Goal: Task Accomplishment & Management: Use online tool/utility

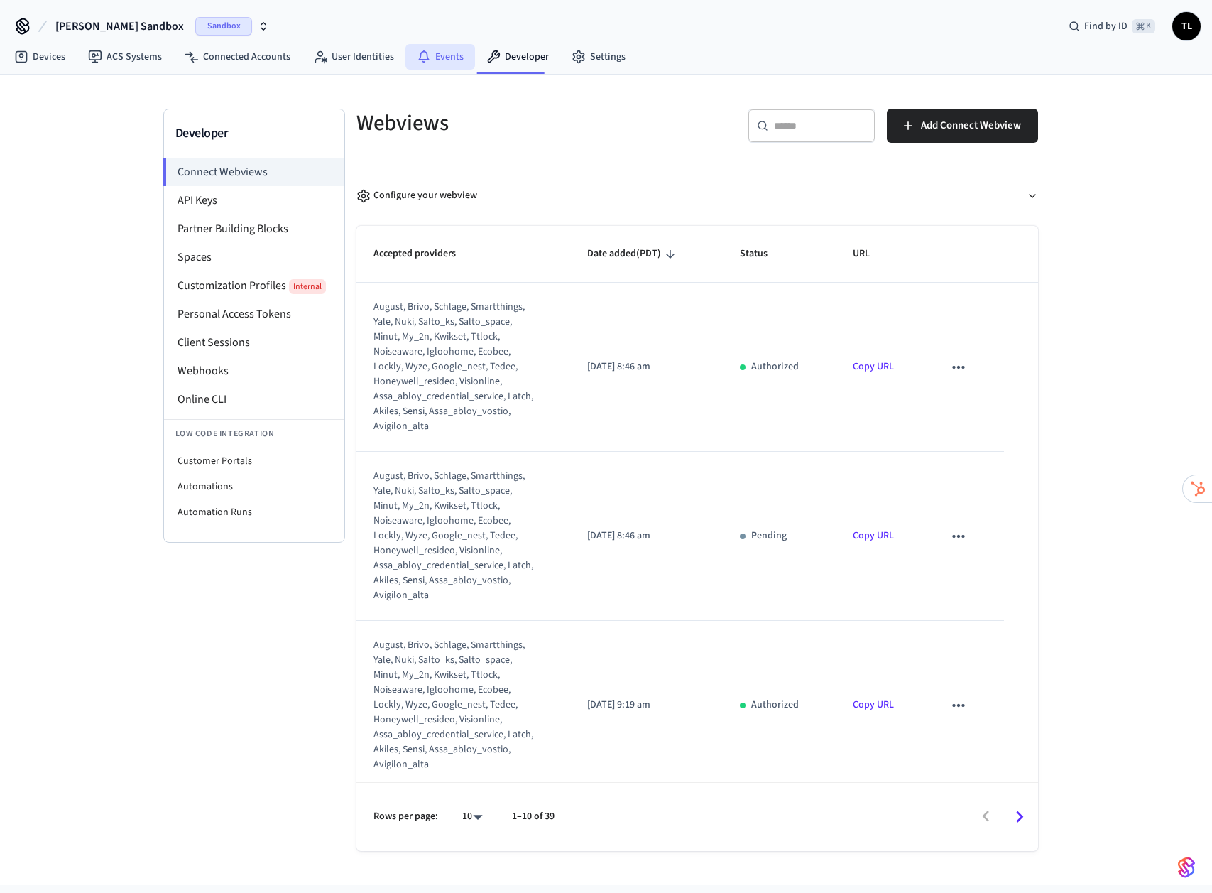
click at [447, 48] on link "Events" at bounding box center [441, 57] width 70 height 26
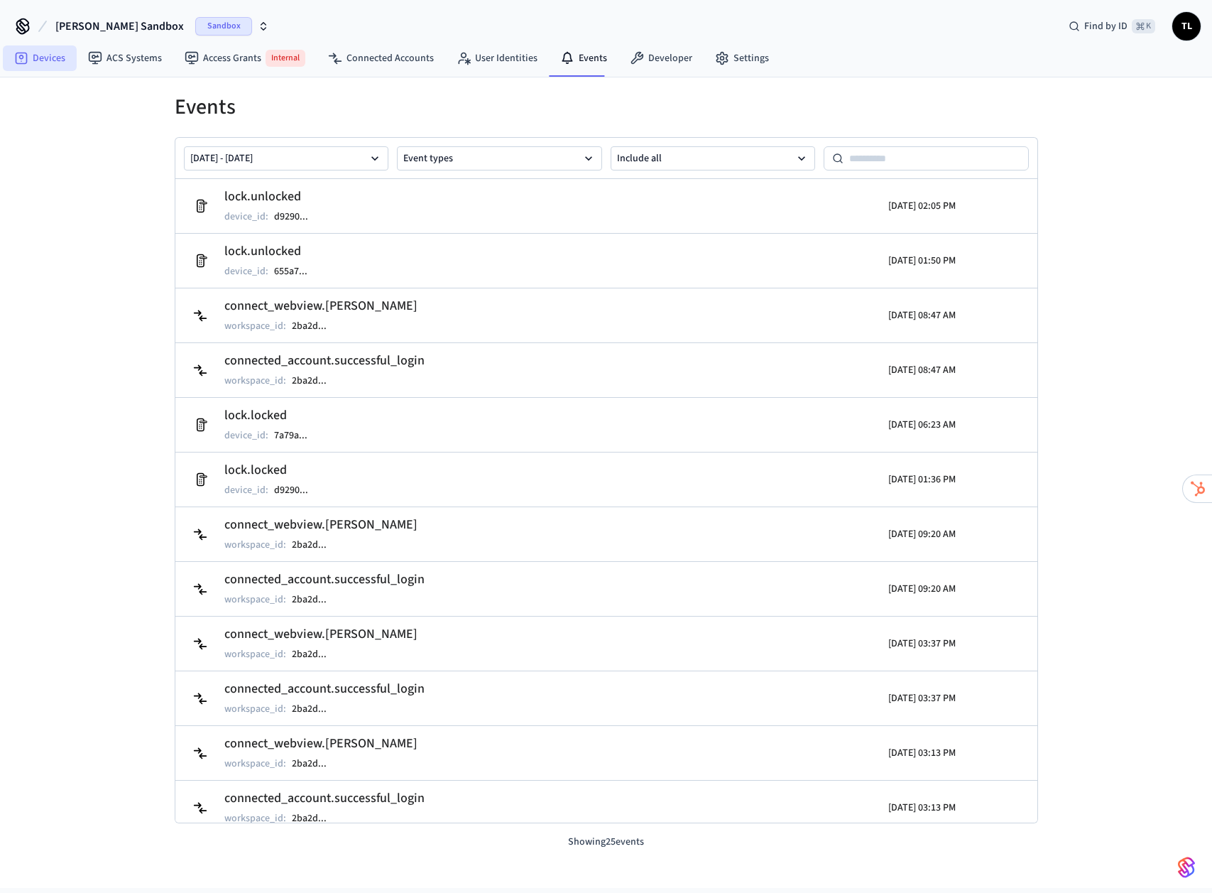
click at [40, 53] on link "Devices" at bounding box center [40, 58] width 74 height 26
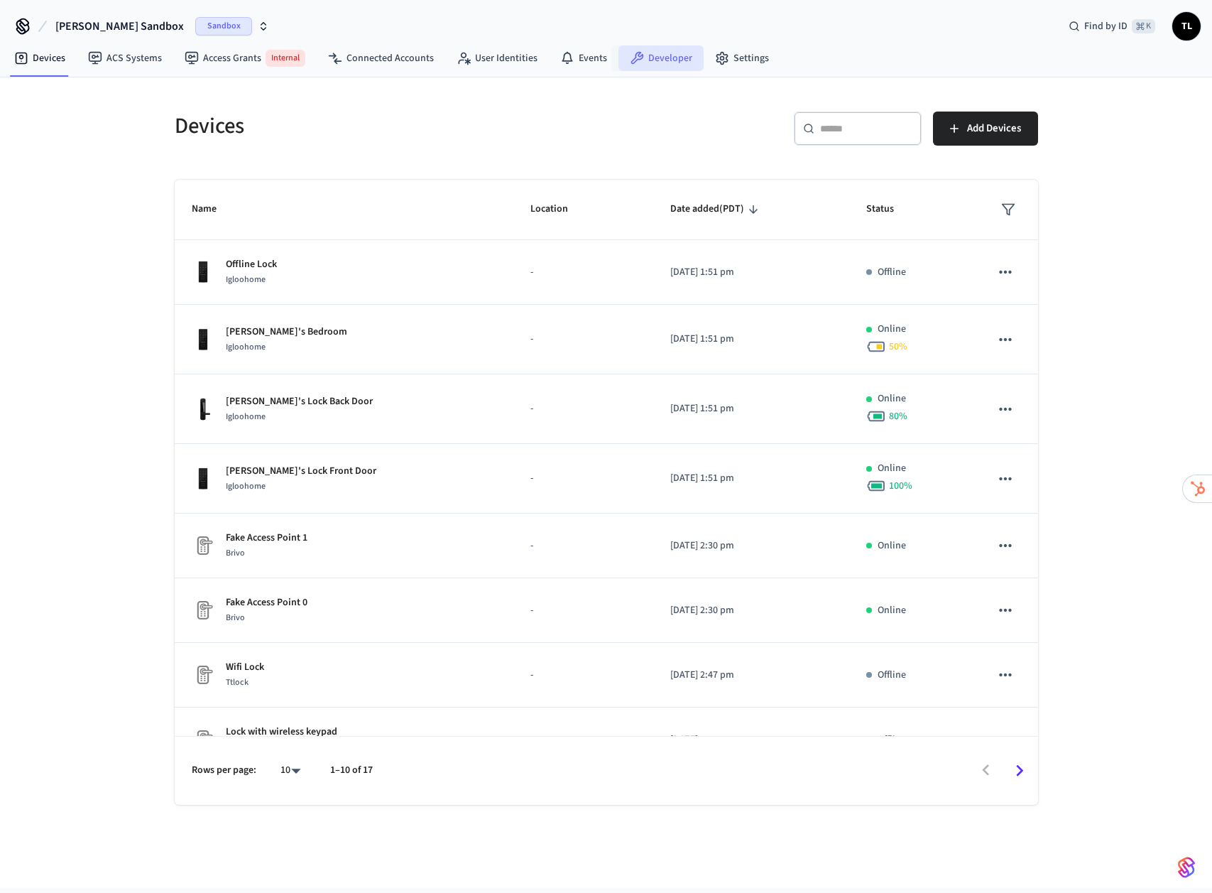
click at [630, 55] on icon at bounding box center [637, 58] width 14 height 14
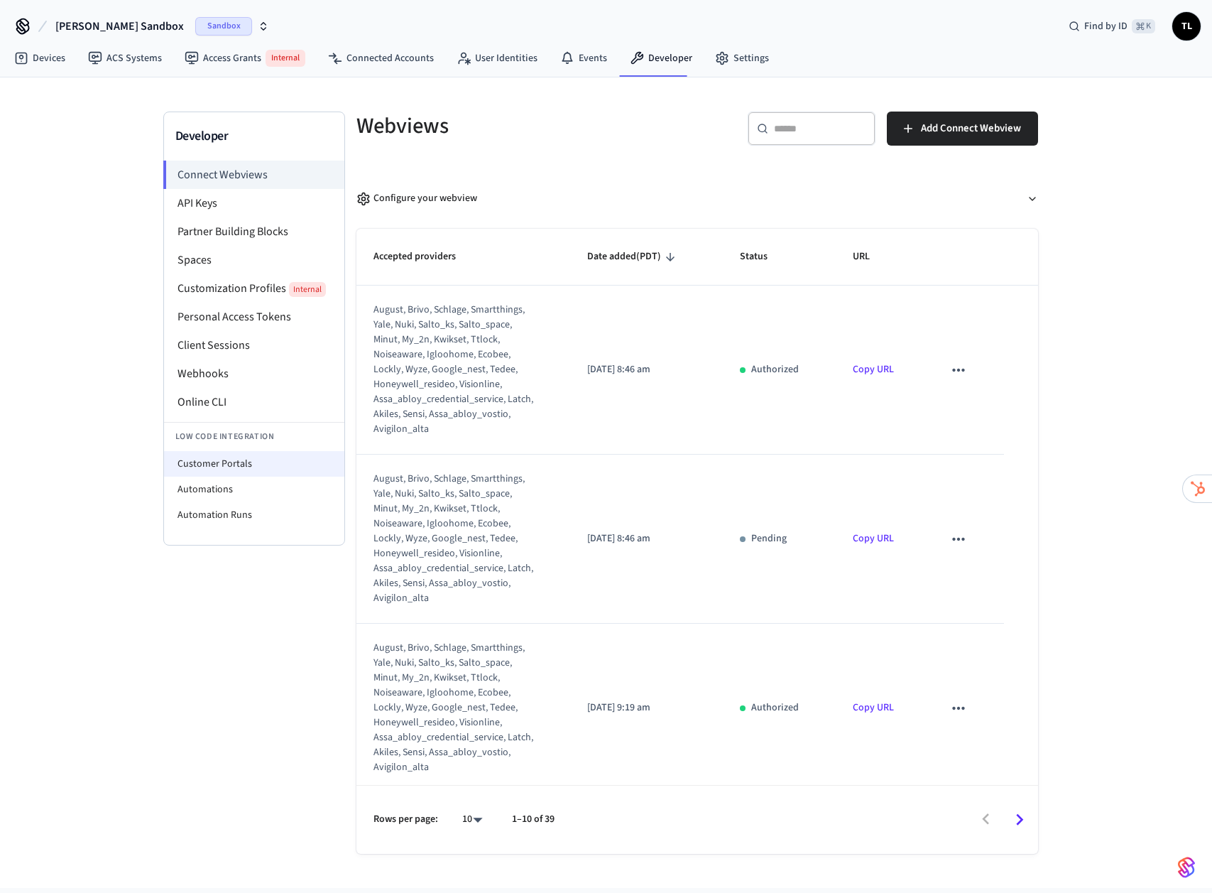
click at [230, 469] on li "Customer Portals" at bounding box center [254, 464] width 180 height 26
select select "**********"
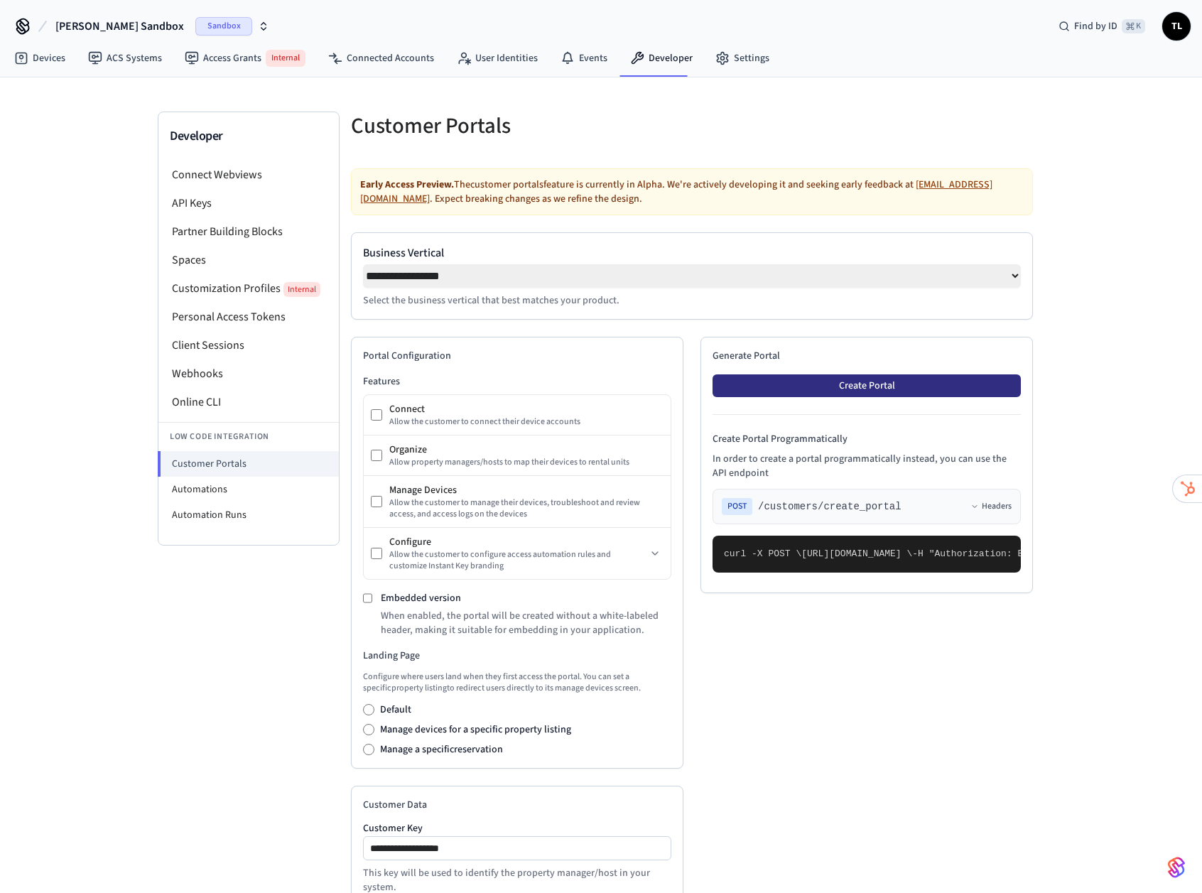
click at [845, 395] on button "Create Portal" at bounding box center [866, 385] width 308 height 23
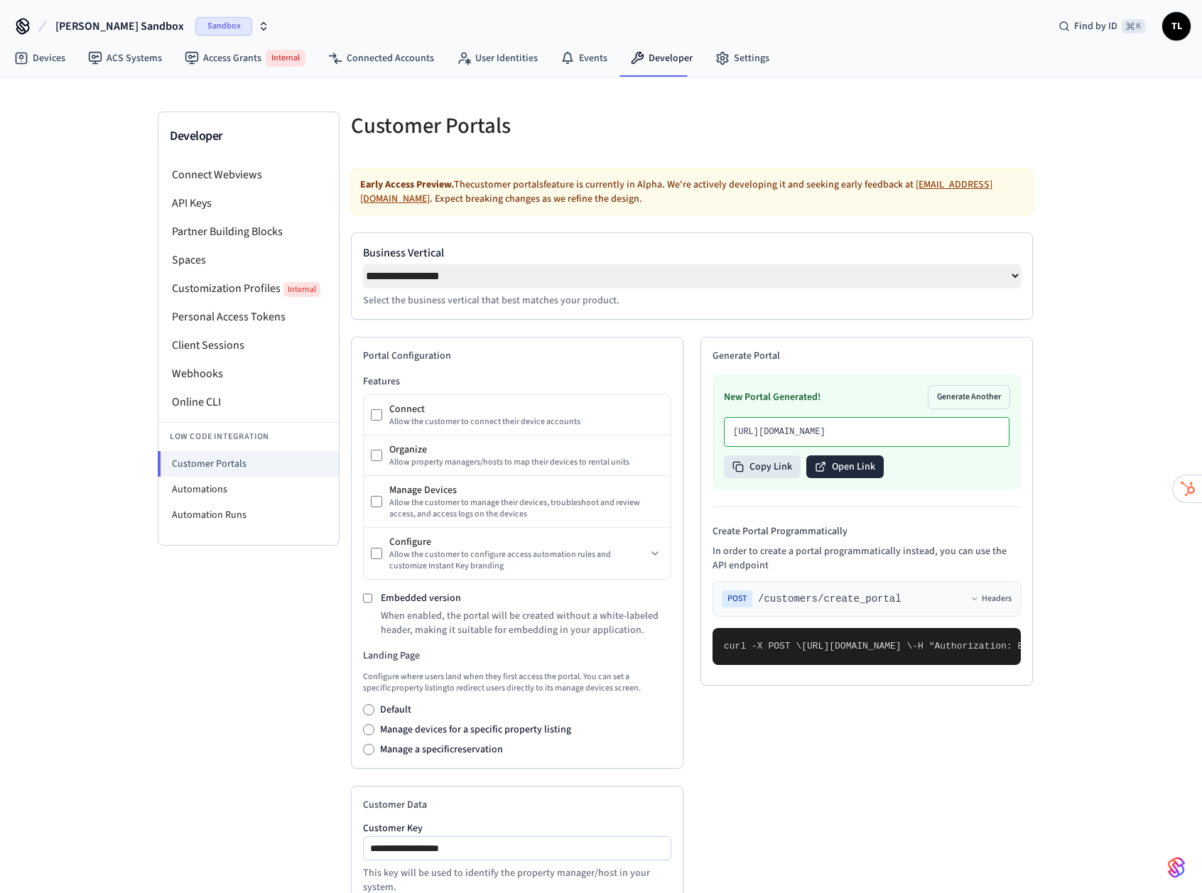
click at [869, 478] on button "Open Link" at bounding box center [844, 466] width 77 height 23
